Goal: Information Seeking & Learning: Learn about a topic

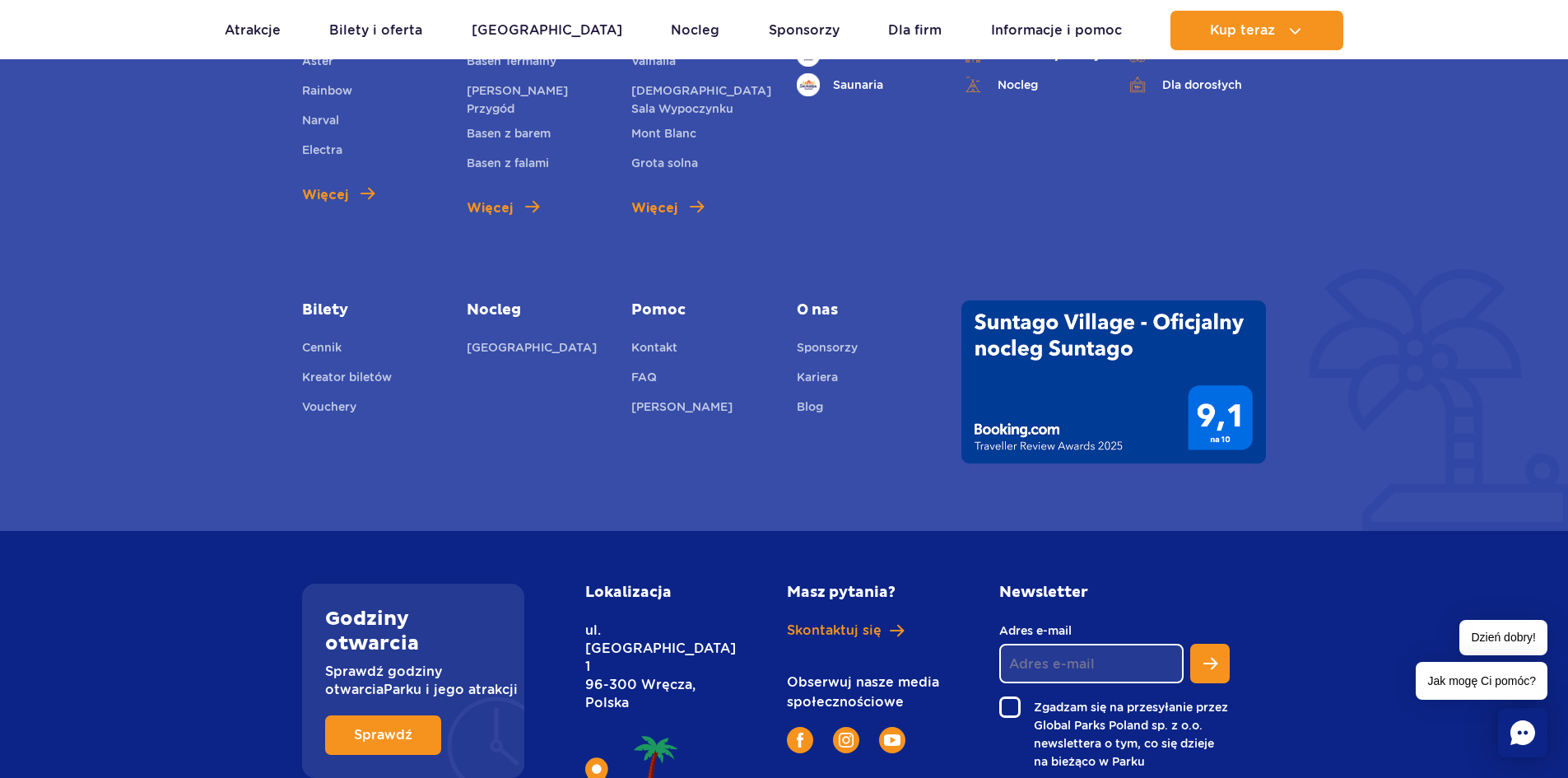
scroll to position [5757, 0]
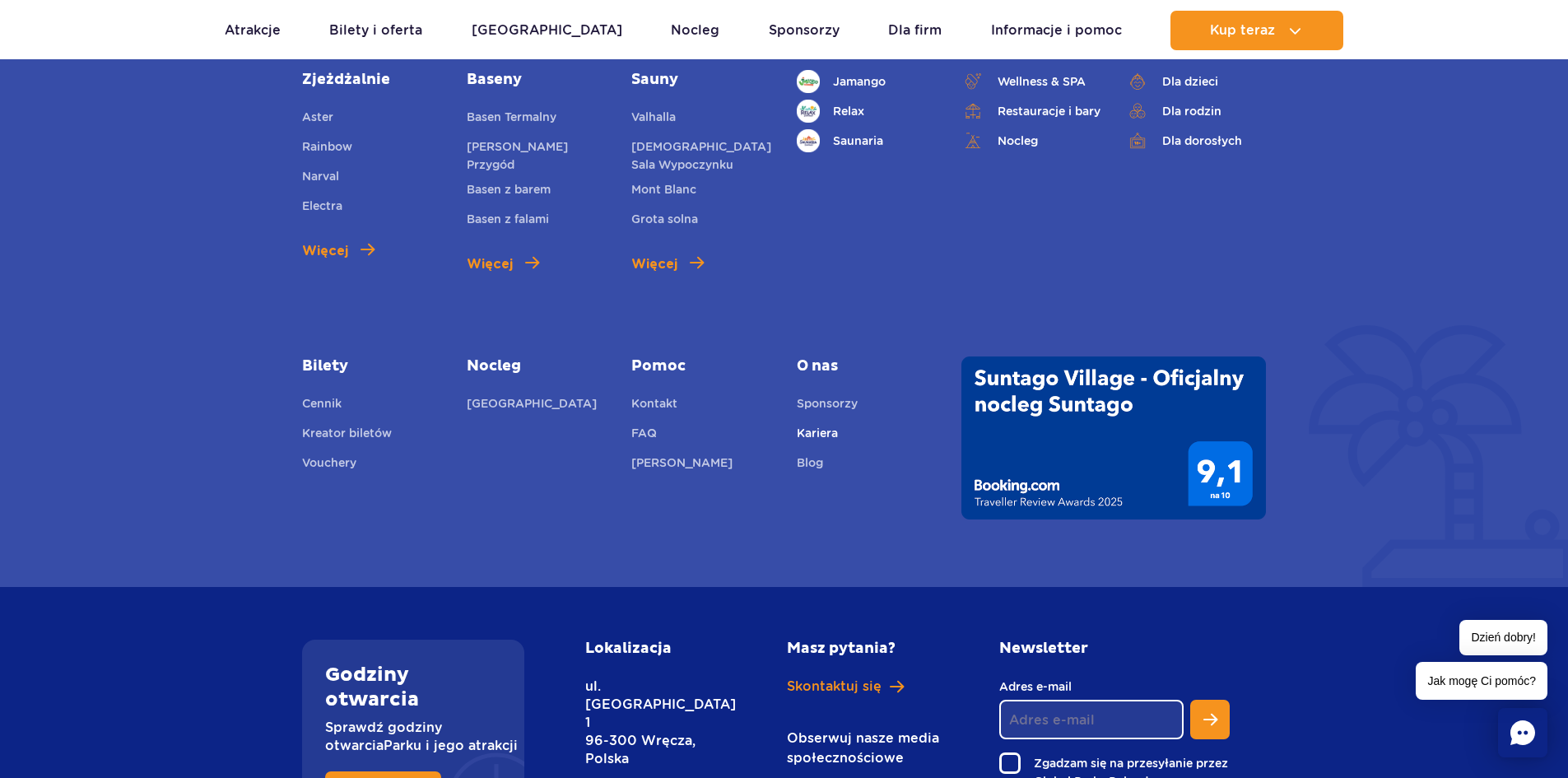
click at [820, 434] on link "Kariera" at bounding box center [817, 435] width 41 height 23
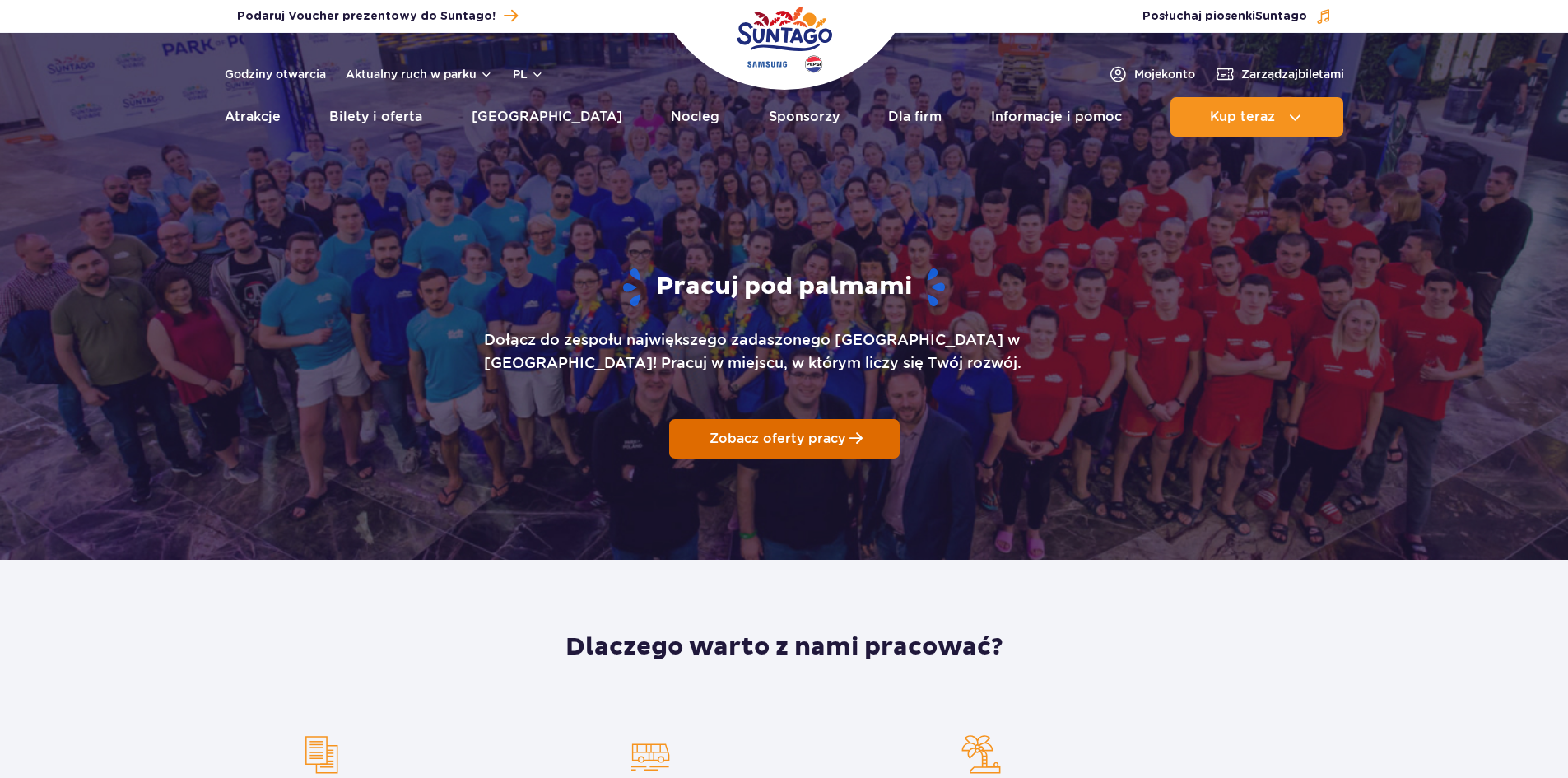
click at [793, 449] on link "Zobacz oferty pracy" at bounding box center [784, 438] width 231 height 40
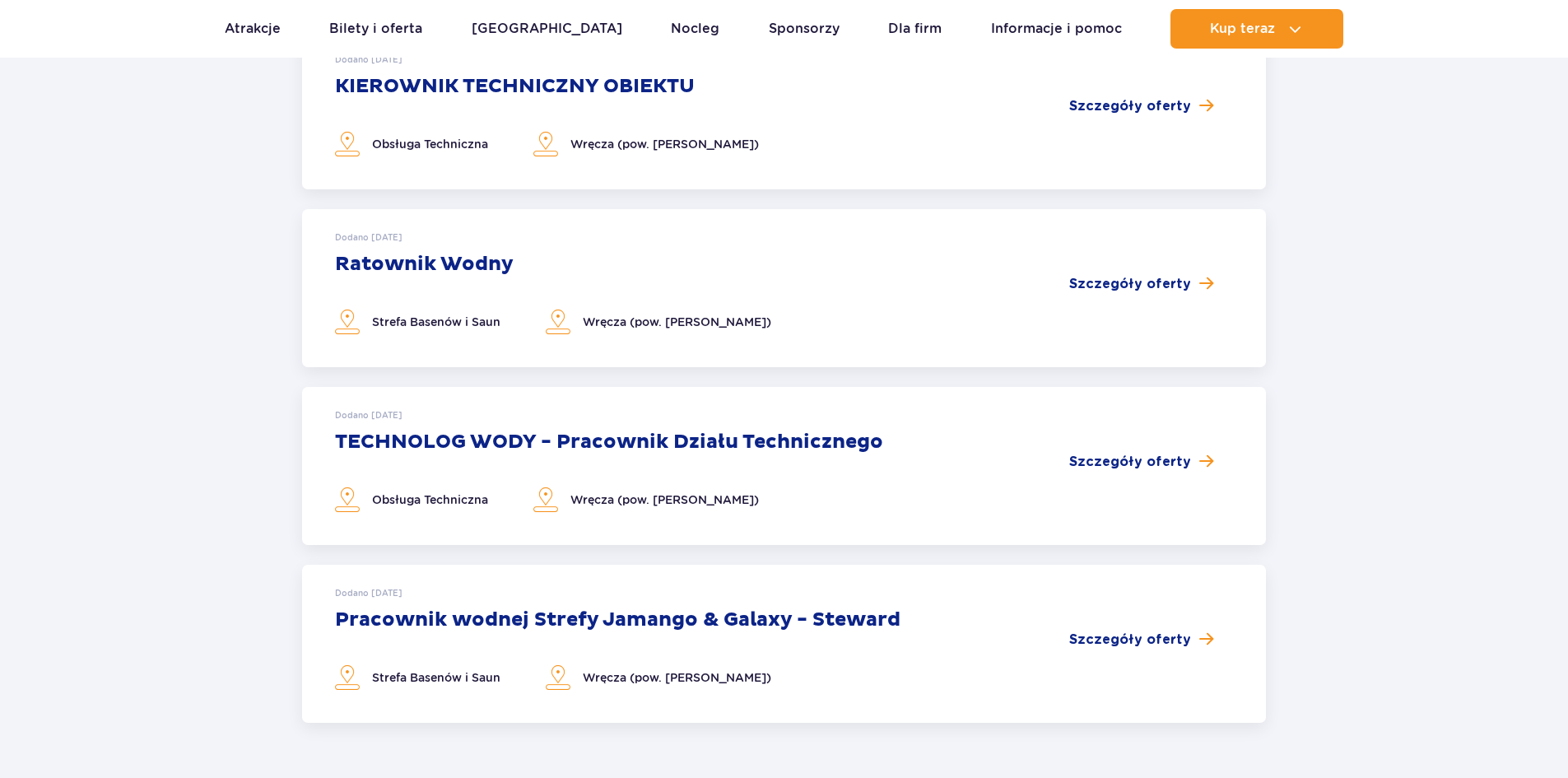
scroll to position [686, 0]
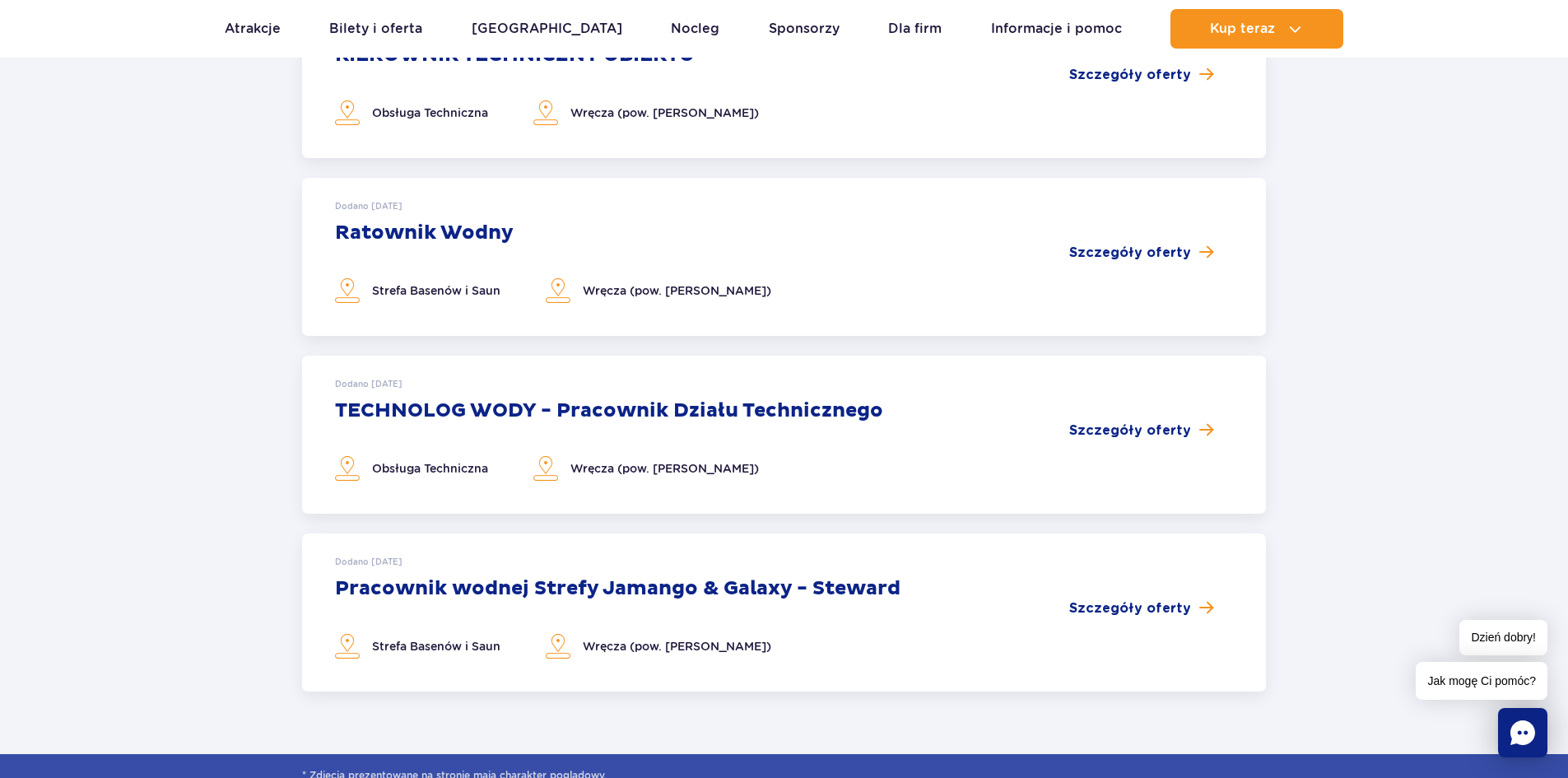
click at [439, 238] on h3 "Ratownik Wodny" at bounding box center [553, 233] width 436 height 25
click at [1159, 257] on span "Szczegóły oferty" at bounding box center [1130, 252] width 122 height 19
